Goal: Task Accomplishment & Management: Manage account settings

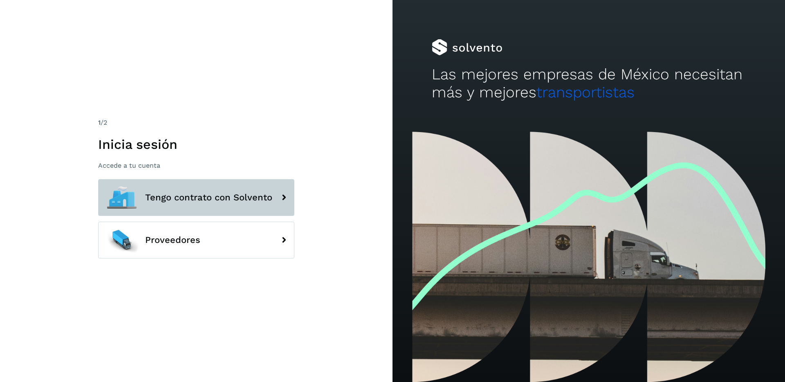
click at [243, 184] on button "Tengo contrato con Solvento" at bounding box center [196, 197] width 196 height 37
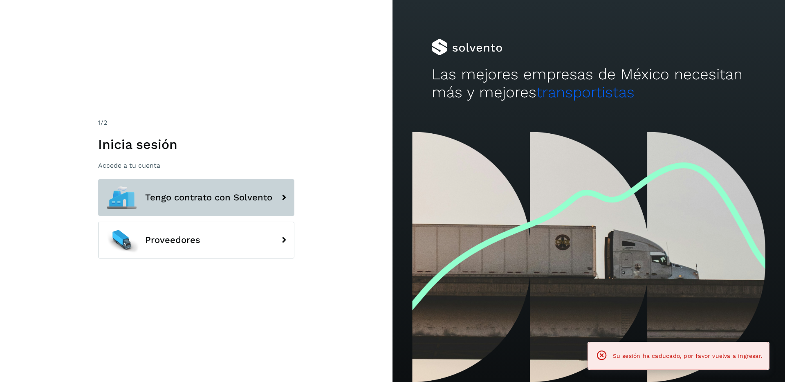
click at [276, 196] on icon at bounding box center [284, 197] width 16 height 16
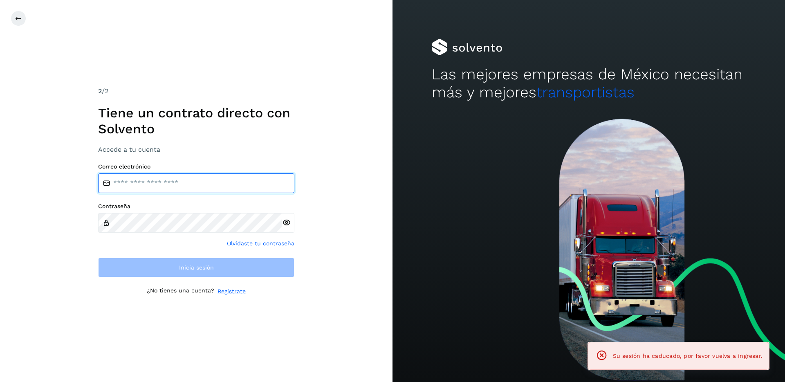
click at [252, 187] on input "email" at bounding box center [196, 183] width 196 height 20
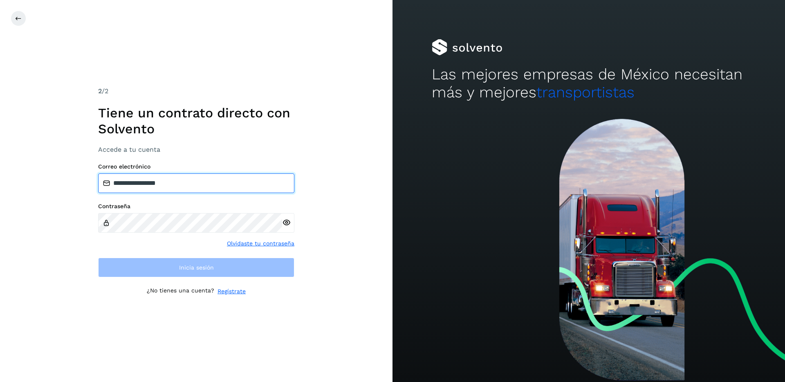
type input "**********"
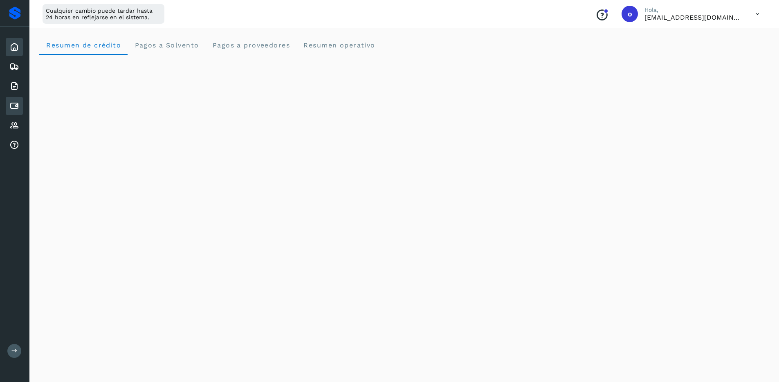
click at [15, 99] on div "Cuentas por pagar" at bounding box center [14, 106] width 17 height 18
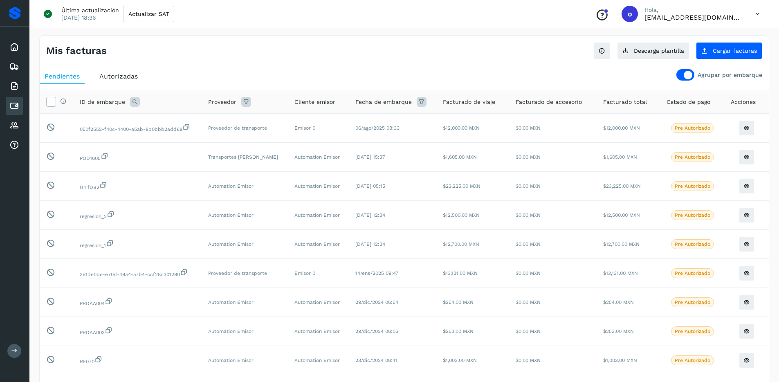
click at [683, 76] on div at bounding box center [685, 74] width 18 height 11
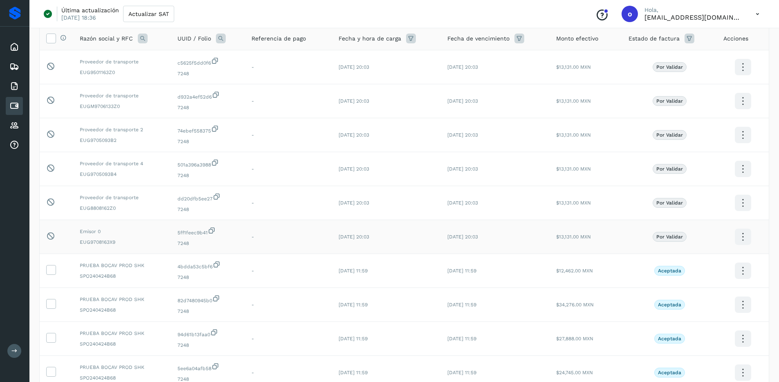
scroll to position [141, 0]
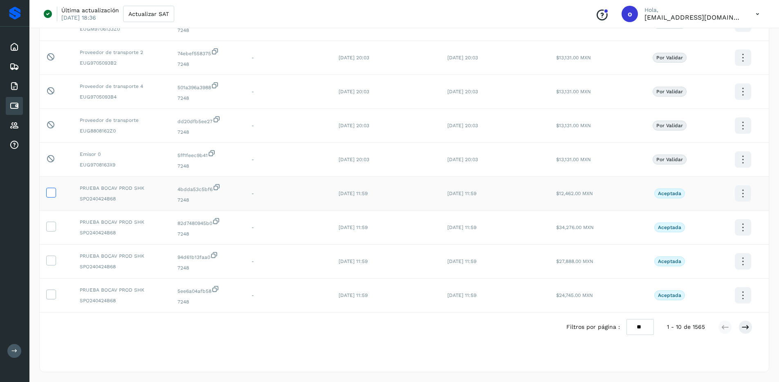
click at [51, 195] on icon at bounding box center [51, 192] width 9 height 9
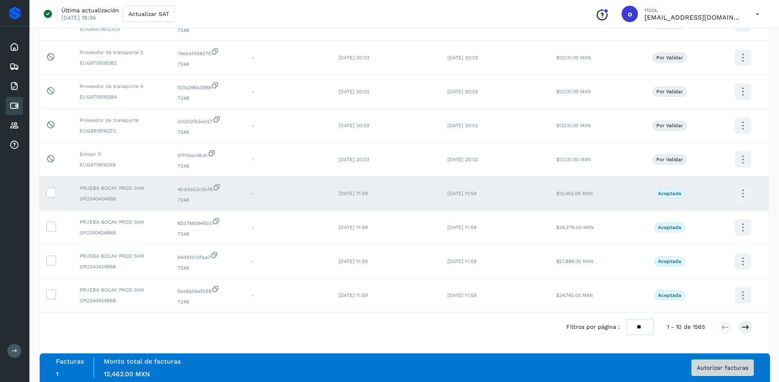
click at [717, 364] on button "Autorizar facturas" at bounding box center [723, 368] width 62 height 16
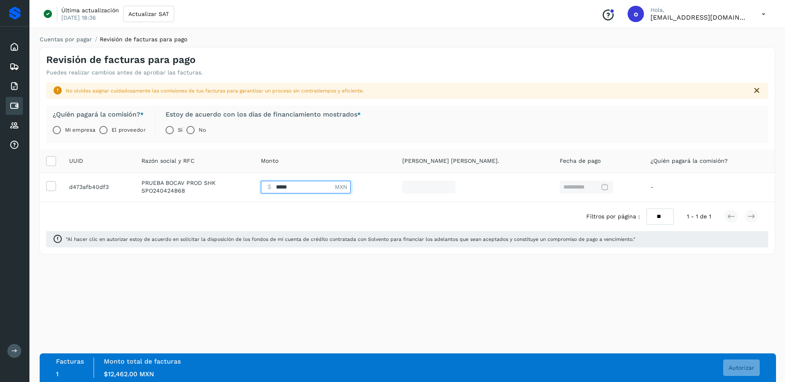
click at [322, 189] on input "Facturas" at bounding box center [298, 187] width 74 height 13
type input "*****"
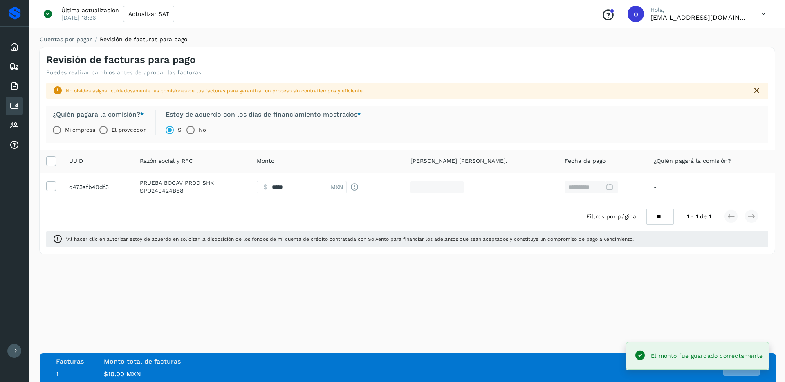
click at [118, 132] on label "El proveedor" at bounding box center [129, 130] width 34 height 16
click at [742, 374] on button "Autorizar" at bounding box center [742, 368] width 36 height 16
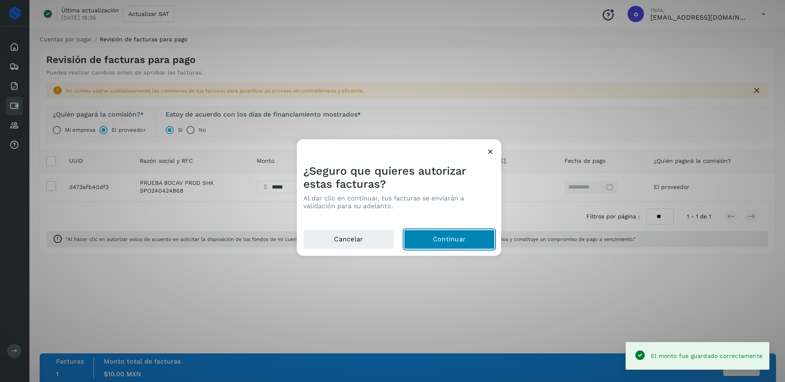
click at [464, 240] on button "Continuar" at bounding box center [449, 240] width 91 height 20
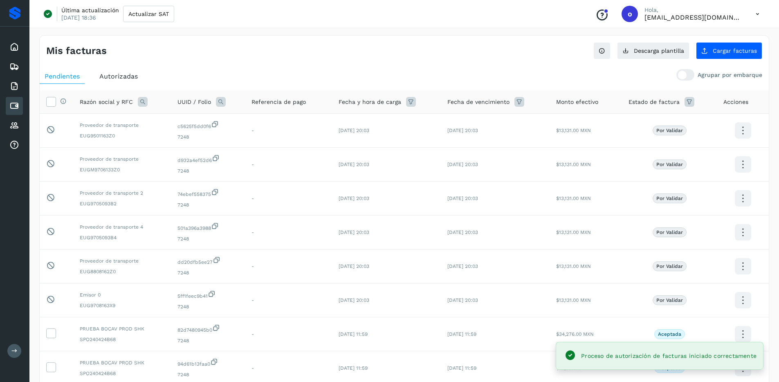
click at [760, 12] on icon at bounding box center [757, 14] width 17 height 17
click at [727, 58] on div "Cerrar sesión" at bounding box center [716, 53] width 97 height 16
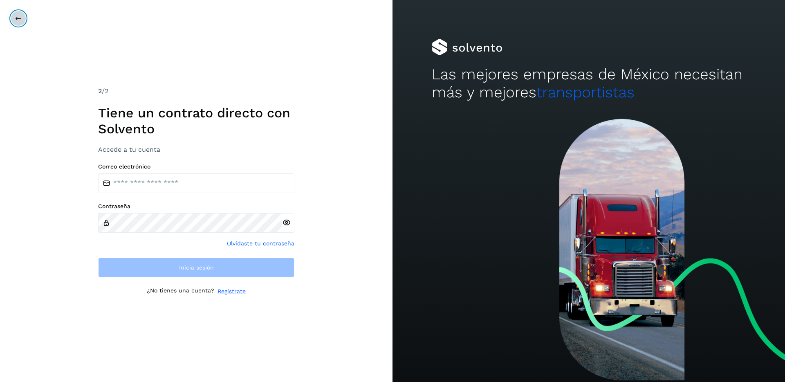
click at [18, 22] on button at bounding box center [19, 19] width 16 height 16
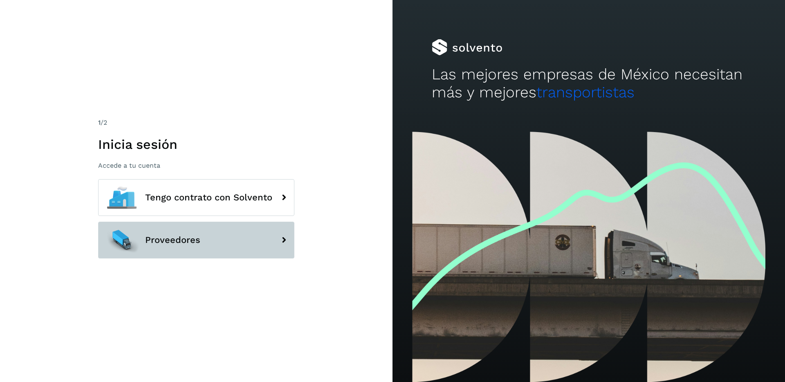
click at [222, 239] on button "Proveedores" at bounding box center [196, 240] width 196 height 37
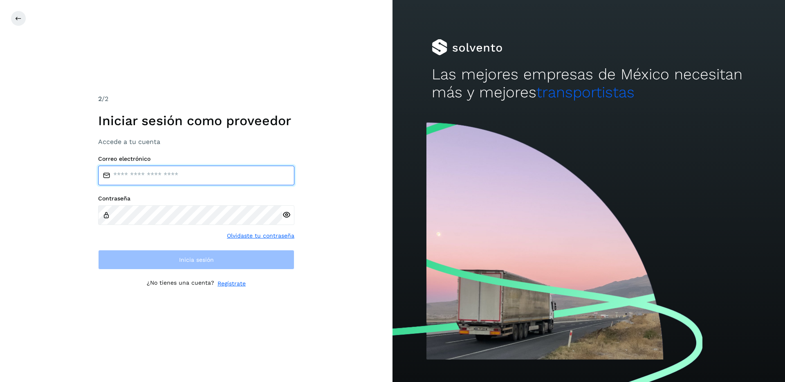
click at [214, 181] on input "email" at bounding box center [196, 176] width 196 height 20
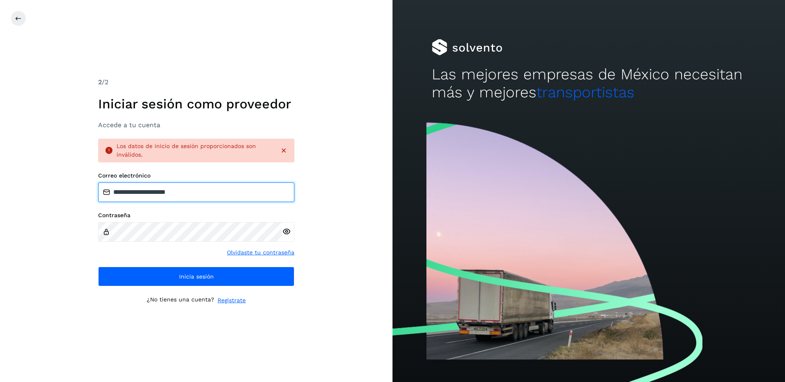
click at [203, 195] on input "**********" at bounding box center [196, 192] width 196 height 20
type input "**********"
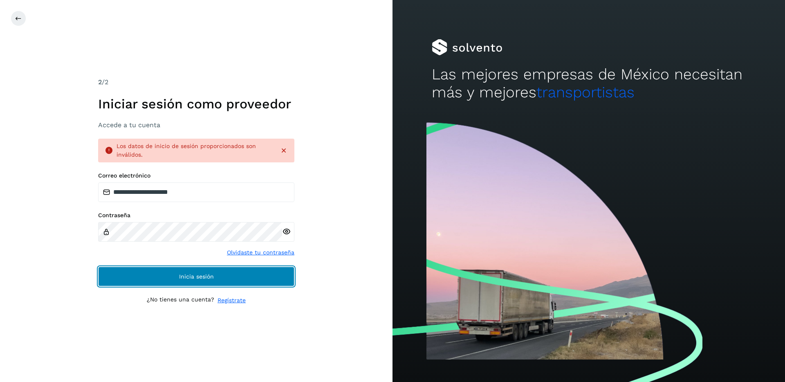
drag, startPoint x: 227, startPoint y: 266, endPoint x: 245, endPoint y: 276, distance: 20.7
click at [227, 267] on button "Inicia sesión" at bounding box center [196, 277] width 196 height 20
